Goal: Communication & Community: Answer question/provide support

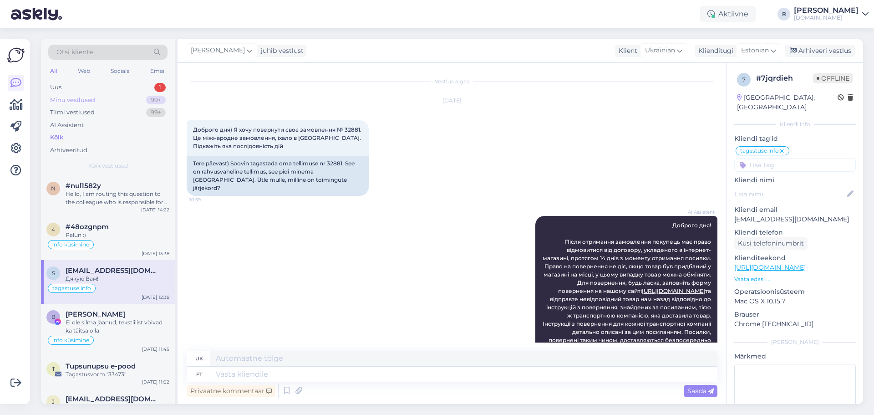
scroll to position [4193, 0]
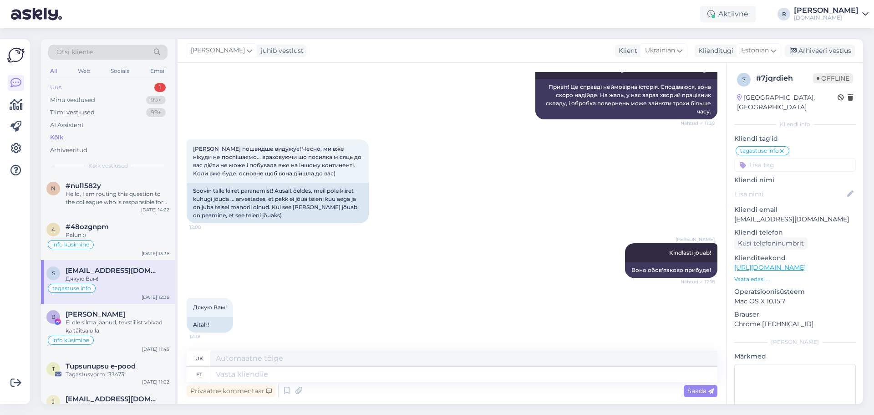
click at [76, 91] on div "Uus 1" at bounding box center [107, 87] width 119 height 13
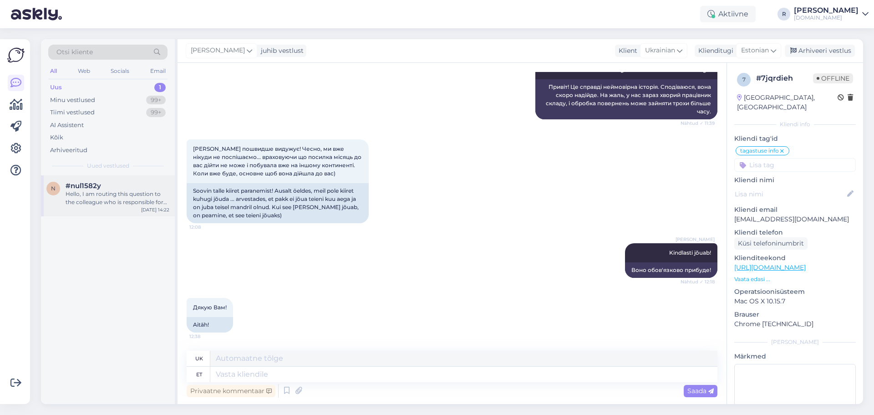
click at [121, 198] on div "Hello, I am routing this question to the colleague who is responsible for this …" at bounding box center [118, 198] width 104 height 16
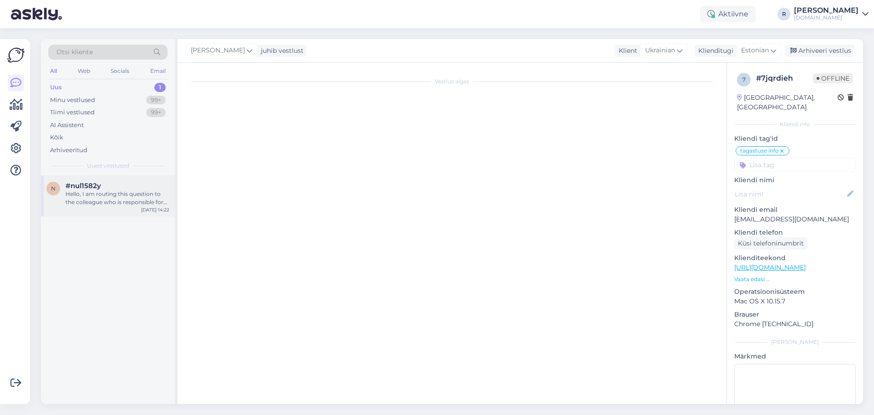
scroll to position [0, 0]
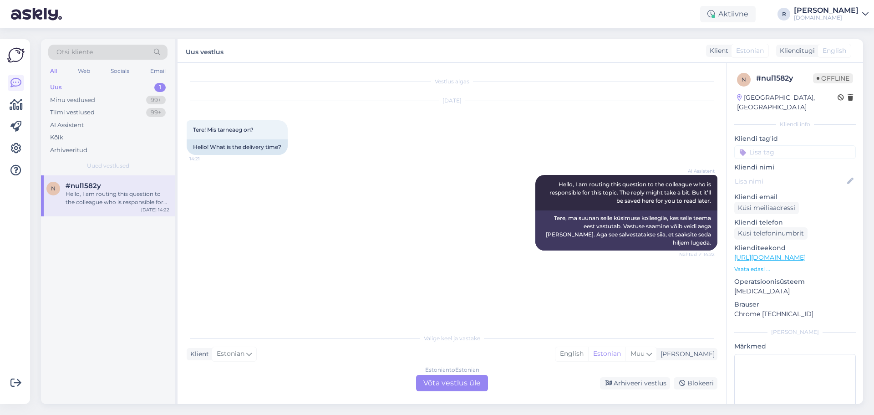
click at [443, 383] on div "Estonian to Estonian Võta vestlus üle" at bounding box center [452, 383] width 72 height 16
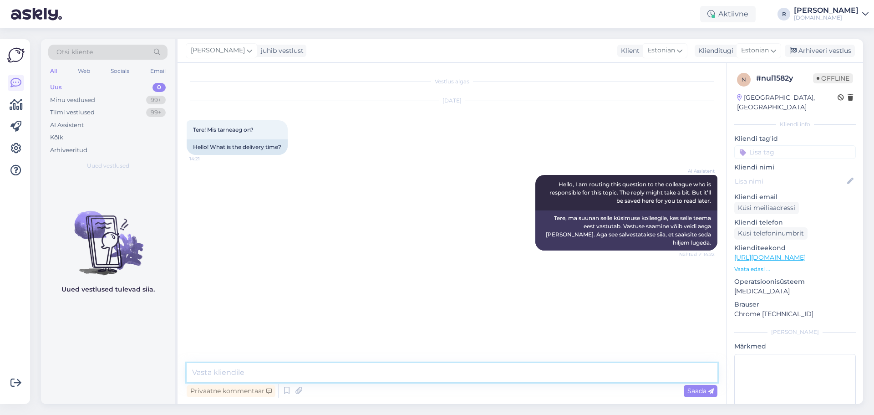
click at [315, 368] on textarea at bounding box center [452, 372] width 531 height 19
type textarea "Tere. 2-3 tööpäeva hetkel"
click at [783, 145] on input at bounding box center [795, 152] width 122 height 14
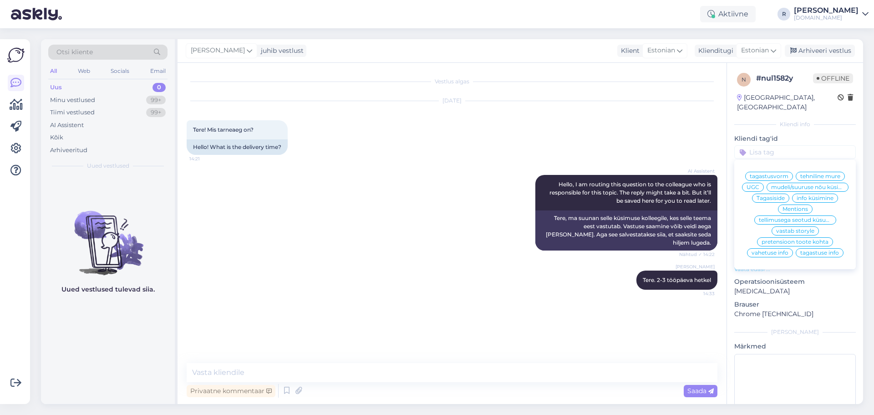
click at [820, 200] on span "info küsimine" at bounding box center [815, 197] width 37 height 5
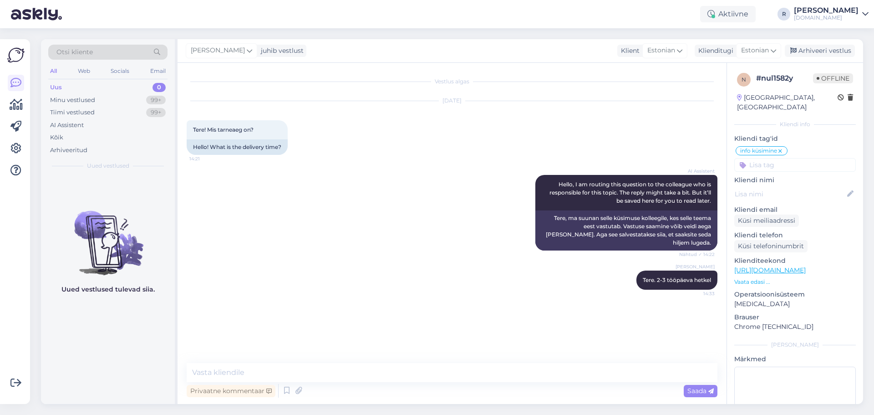
click at [55, 71] on div "All" at bounding box center [53, 71] width 10 height 12
click at [82, 71] on div "Web" at bounding box center [84, 71] width 16 height 12
click at [119, 73] on div "Socials" at bounding box center [120, 71] width 22 height 12
click at [158, 73] on div "Email" at bounding box center [157, 71] width 19 height 12
